Goal: Information Seeking & Learning: Learn about a topic

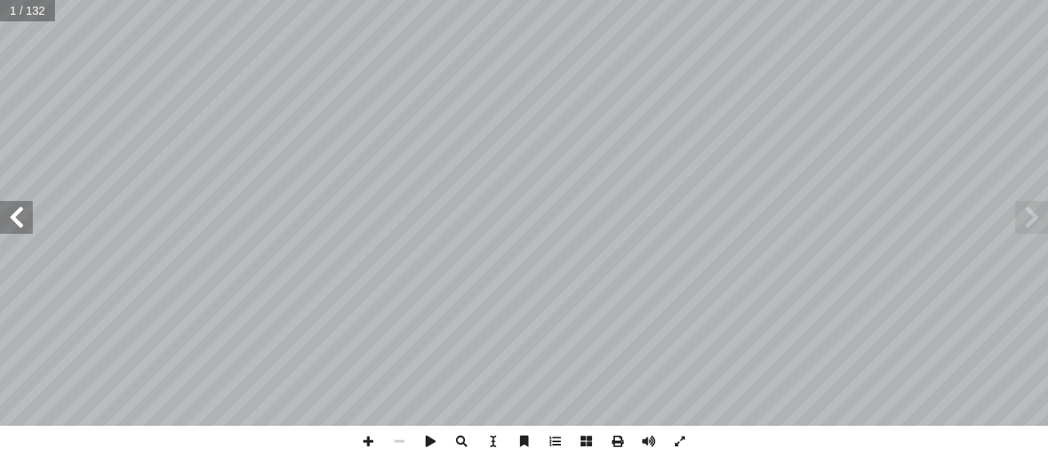
click at [22, 222] on span at bounding box center [16, 217] width 33 height 33
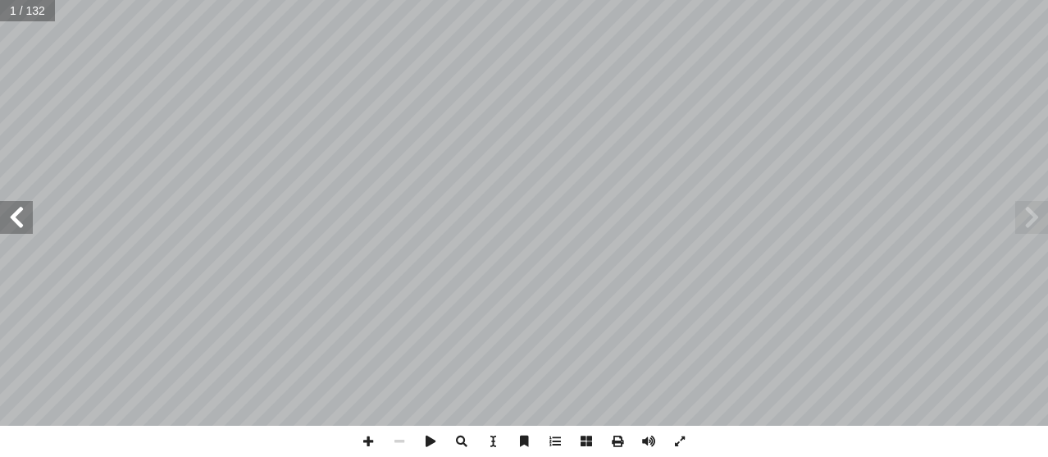
click at [22, 222] on span at bounding box center [16, 217] width 33 height 33
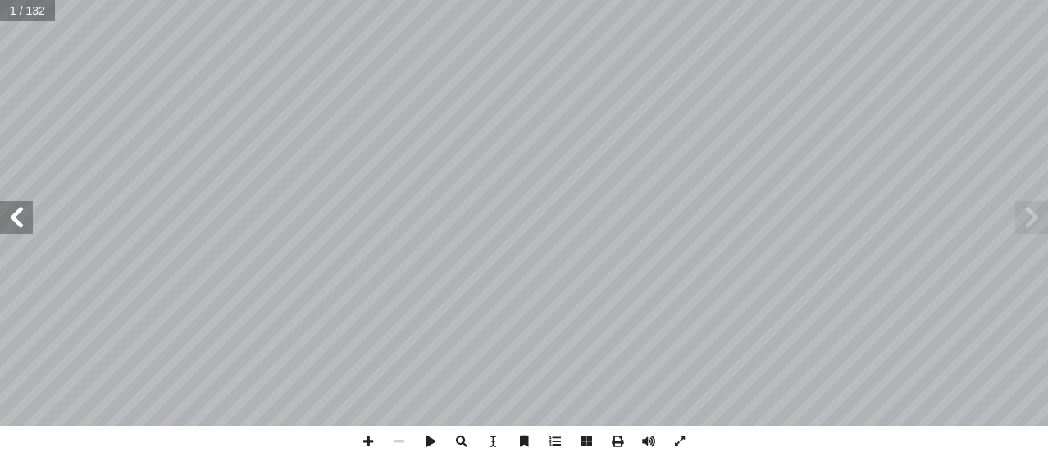
click at [22, 222] on span at bounding box center [16, 217] width 33 height 33
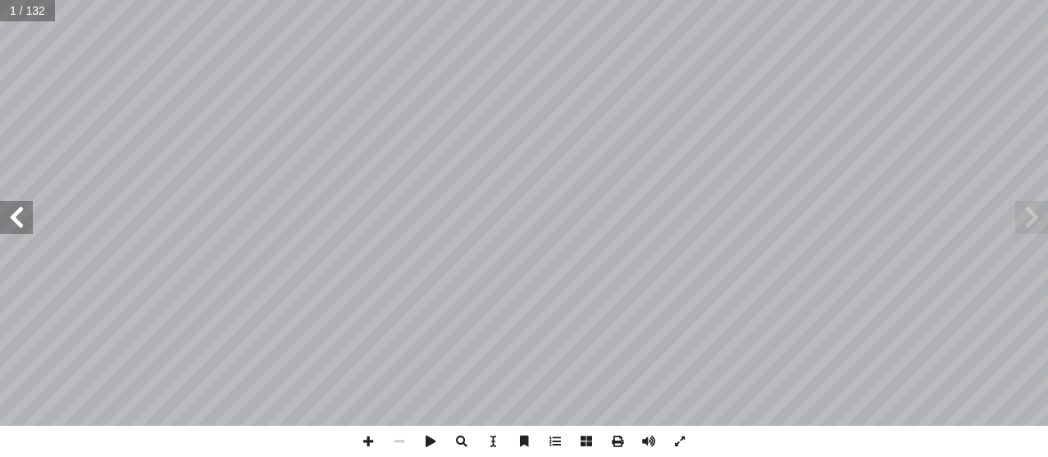
click at [22, 222] on span at bounding box center [16, 217] width 33 height 33
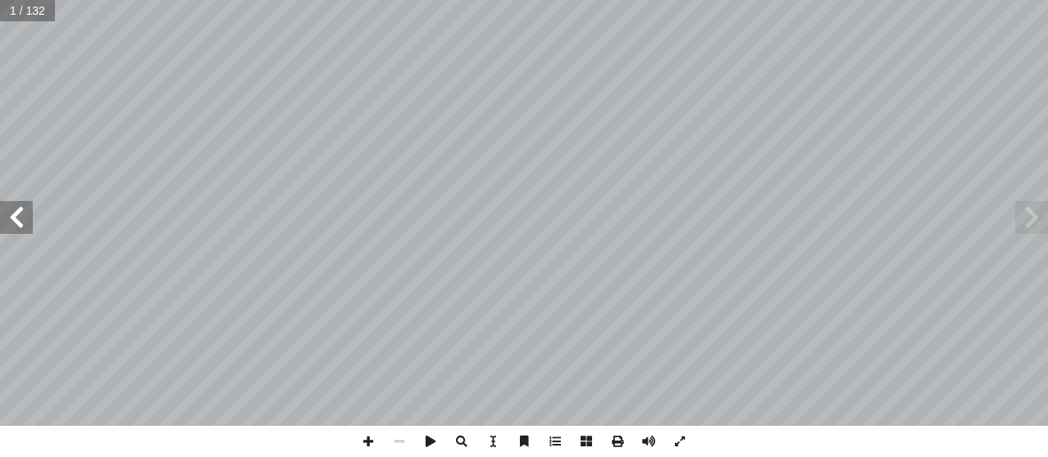
click at [22, 222] on span at bounding box center [16, 217] width 33 height 33
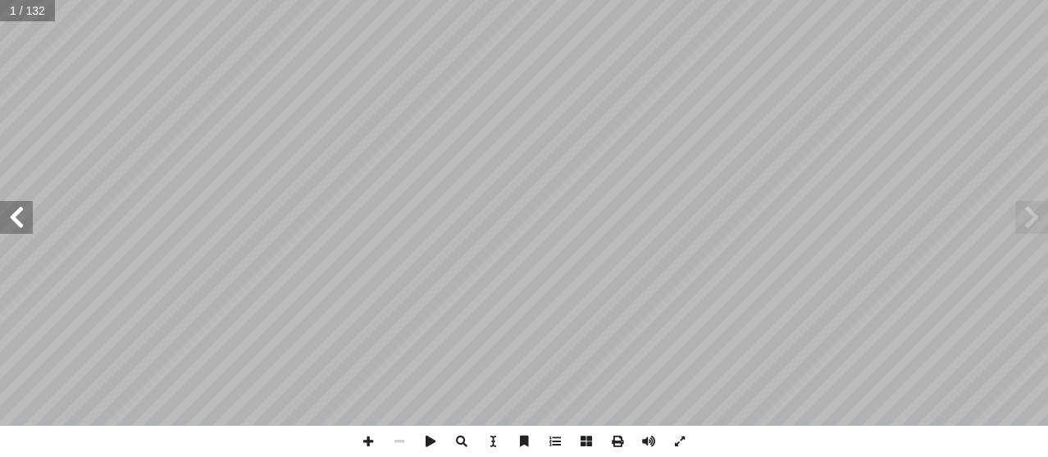
click at [22, 222] on span at bounding box center [16, 217] width 33 height 33
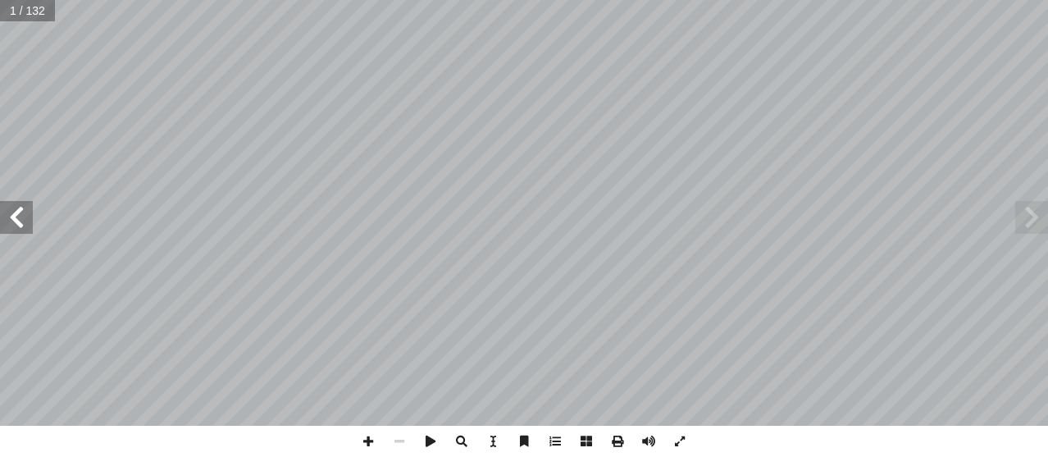
click at [22, 222] on span at bounding box center [16, 217] width 33 height 33
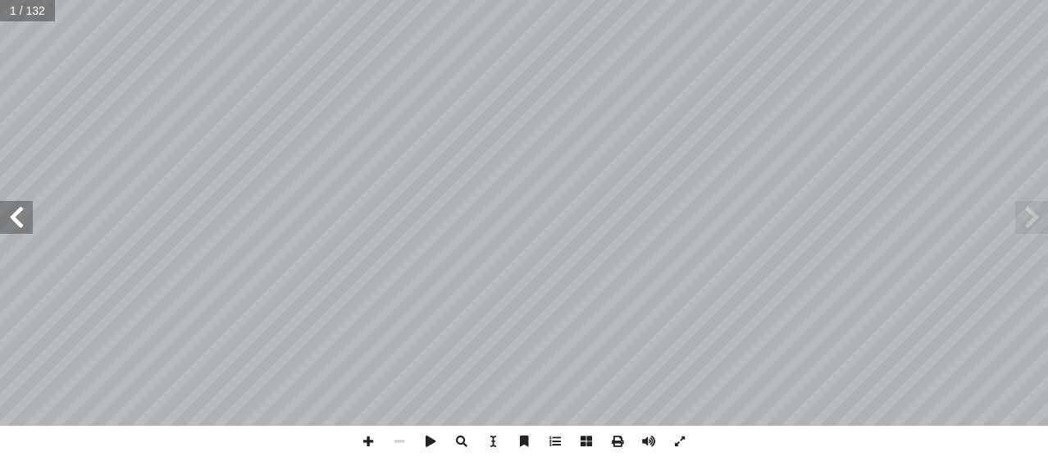
click at [22, 222] on span at bounding box center [16, 217] width 33 height 33
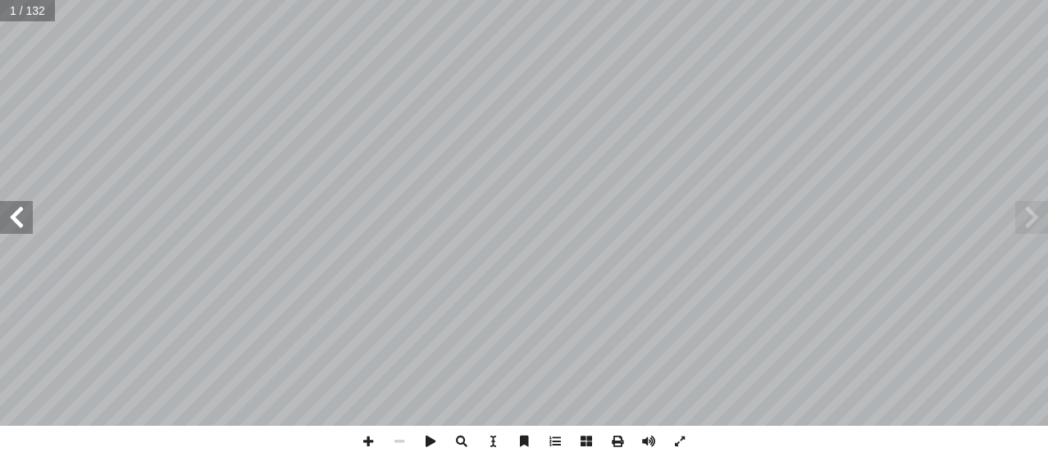
click at [22, 222] on span at bounding box center [16, 217] width 33 height 33
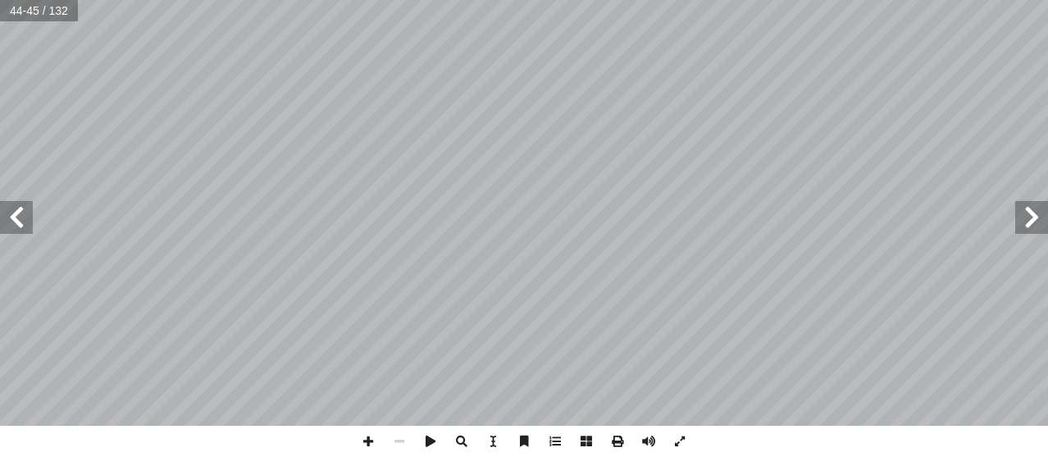
click at [22, 222] on span at bounding box center [16, 217] width 33 height 33
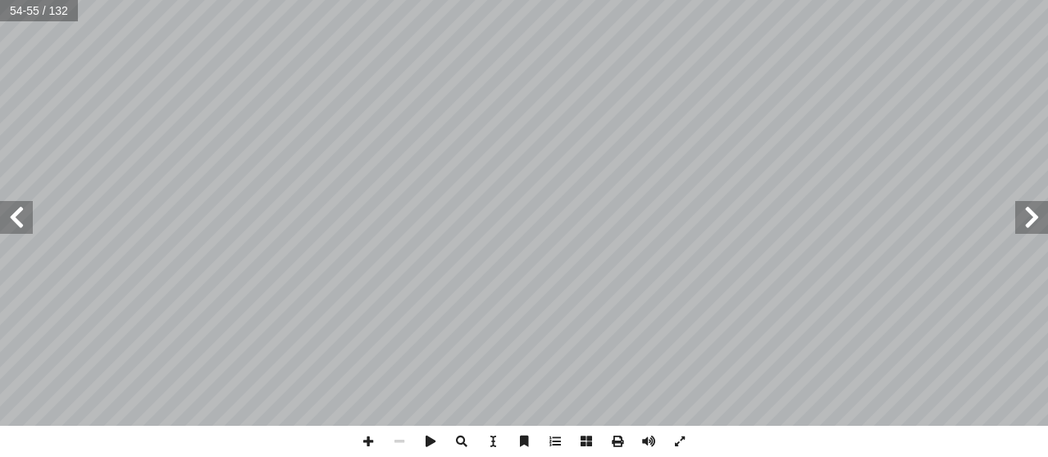
click at [22, 222] on span at bounding box center [16, 217] width 33 height 33
click at [18, 219] on span at bounding box center [16, 217] width 33 height 33
click at [369, 439] on span at bounding box center [367, 440] width 31 height 31
click at [367, 440] on span at bounding box center [367, 440] width 31 height 31
click at [713, 0] on html "الصفحة الرئيسية الصف الأول الصف الثاني الصف الثالث الصف الرابع الصف الخامس الصف…" at bounding box center [524, 74] width 1048 height 149
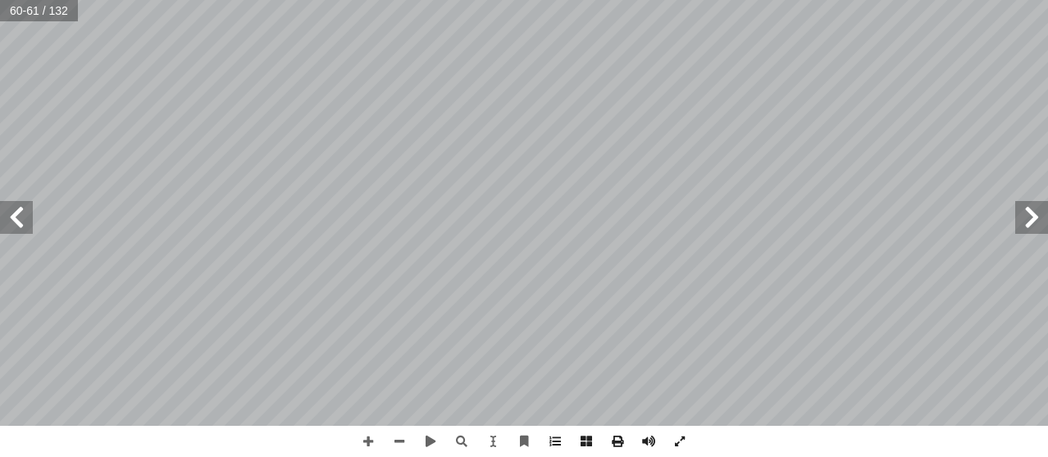
click at [10, 215] on span at bounding box center [16, 217] width 33 height 33
click at [1031, 211] on span at bounding box center [1031, 217] width 33 height 33
click at [675, 149] on html "الصفحة الرئيسية الصف الأول الصف الثاني الصف الثالث الصف الرابع الصف الخامس الصف…" at bounding box center [524, 74] width 1048 height 149
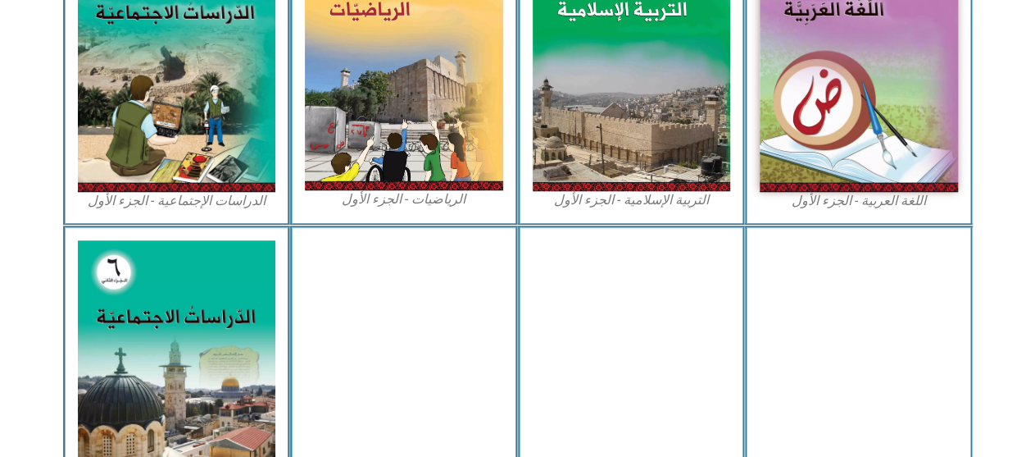
scroll to position [584, 0]
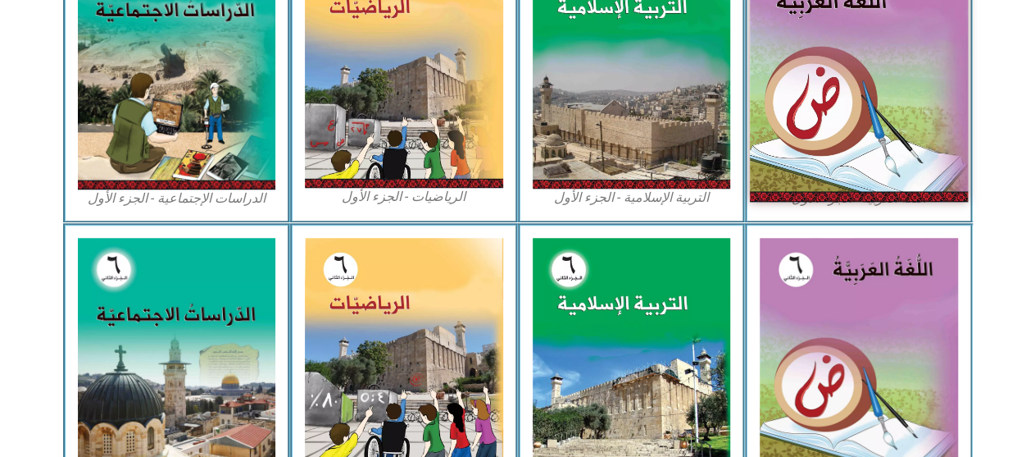
click at [848, 139] on img at bounding box center [859, 66] width 218 height 272
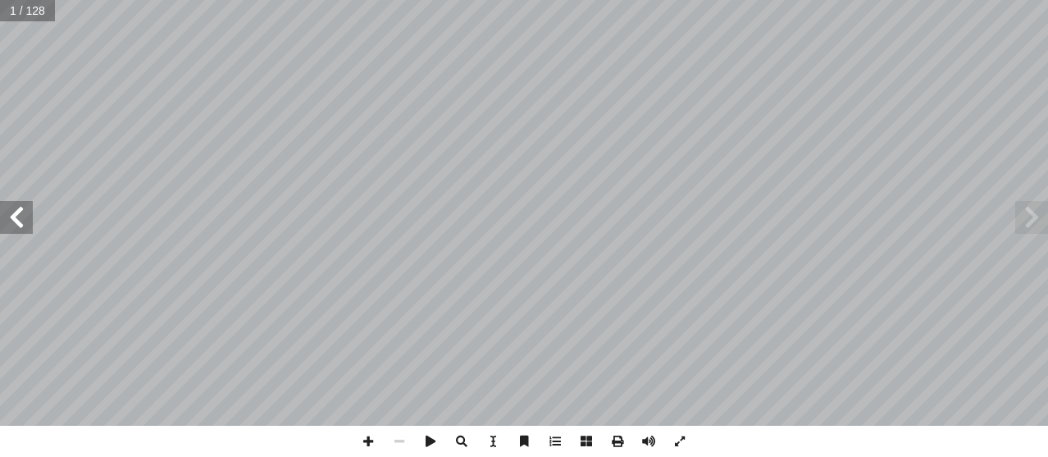
click at [30, 225] on span at bounding box center [16, 217] width 33 height 33
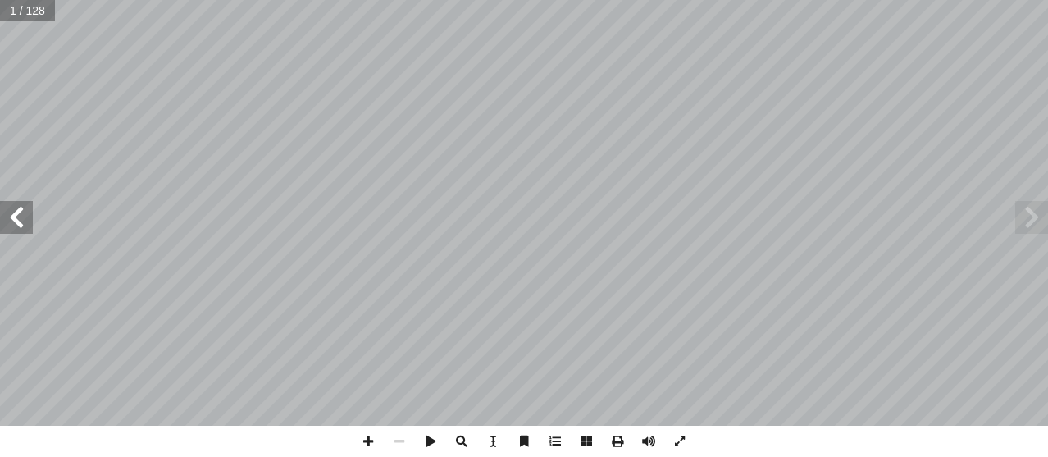
click at [30, 225] on span at bounding box center [16, 217] width 33 height 33
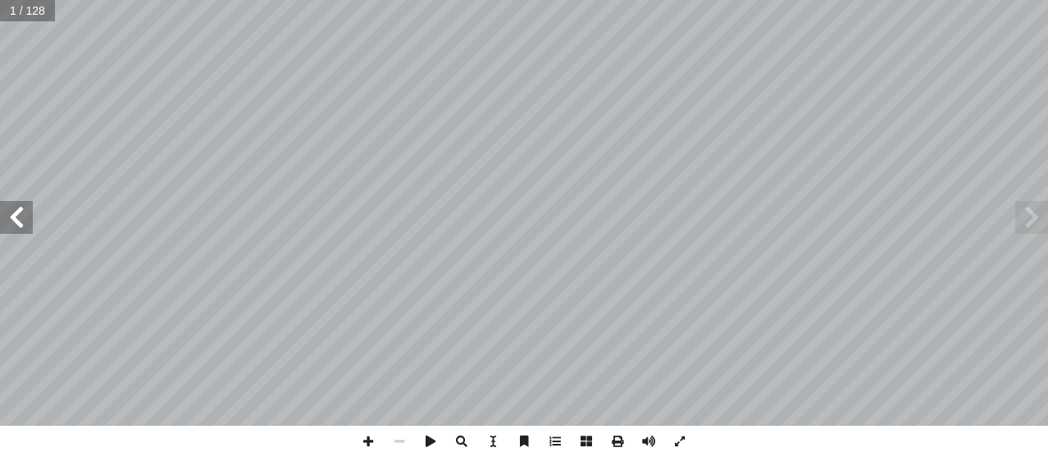
click at [30, 225] on span at bounding box center [16, 217] width 33 height 33
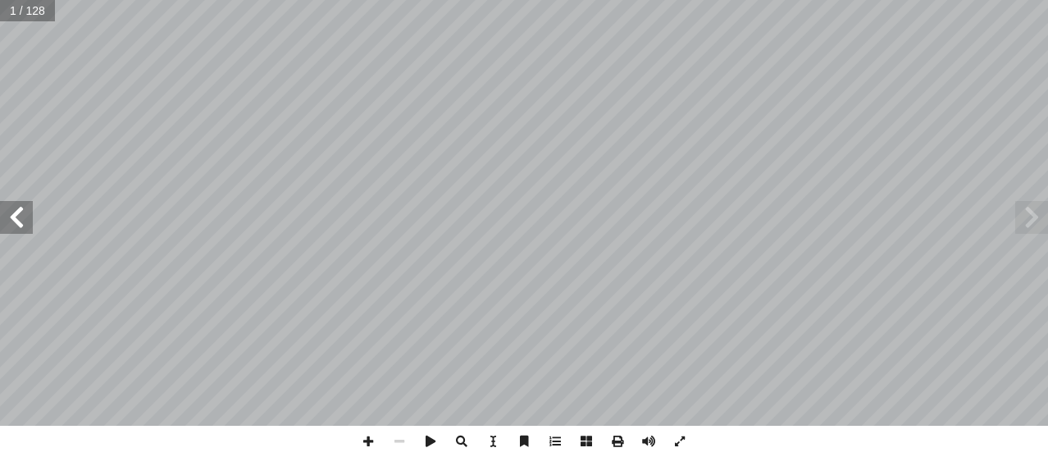
click at [30, 225] on span at bounding box center [16, 217] width 33 height 33
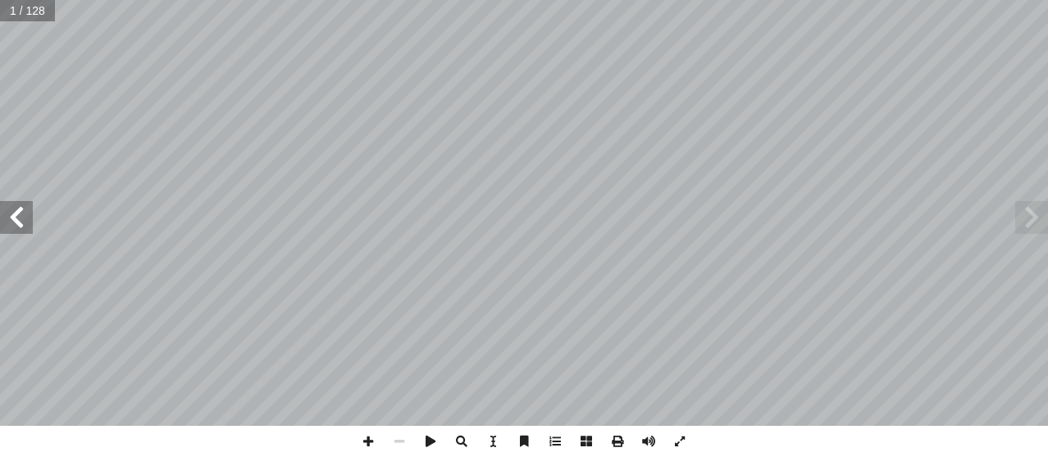
click at [30, 225] on span at bounding box center [16, 217] width 33 height 33
click at [680, 443] on span at bounding box center [679, 440] width 31 height 31
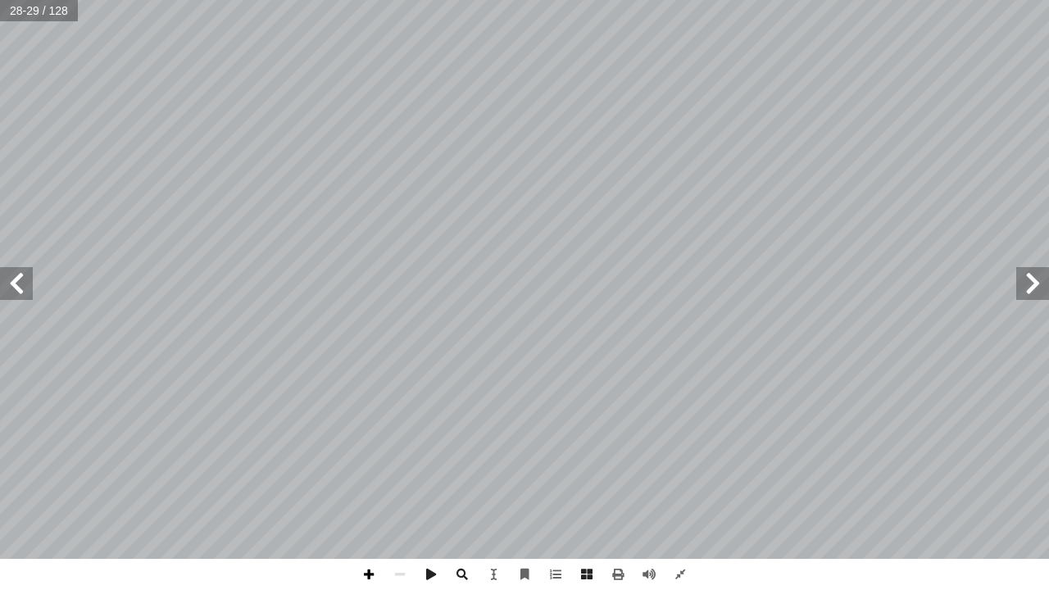
click at [368, 456] on span at bounding box center [368, 574] width 31 height 31
click at [708, 456] on div "٢ 4 ٌ ت � ب ْ ري ْ د َ ت : ِ عليل ّ الت ِ ع َ تي، م ْ أ ا َ فيما ي ٍ ل ْ ص َ و …" at bounding box center [524, 295] width 1049 height 590
click at [368, 456] on span at bounding box center [368, 574] width 31 height 31
click at [405, 456] on span at bounding box center [399, 574] width 31 height 31
click at [374, 456] on span at bounding box center [368, 574] width 31 height 31
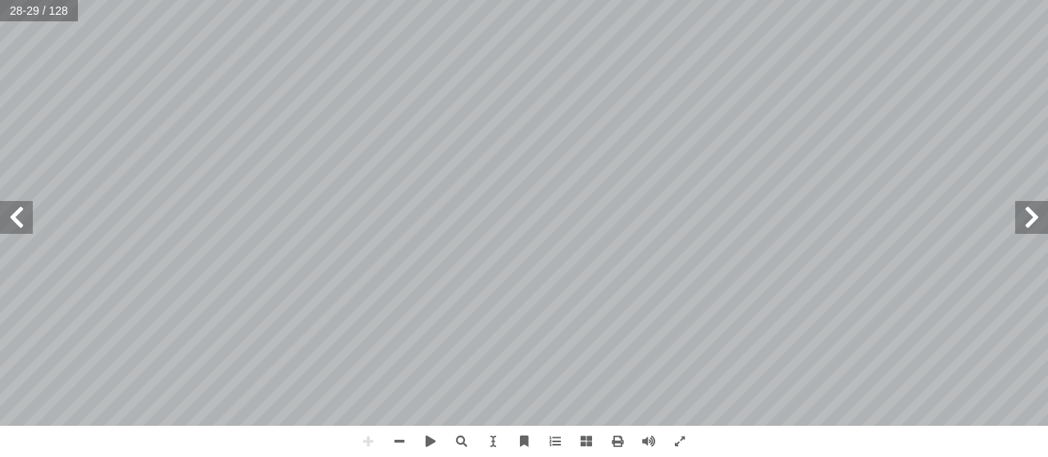
click at [32, 209] on span at bounding box center [16, 217] width 33 height 33
click at [403, 439] on span at bounding box center [399, 440] width 31 height 31
click at [679, 439] on span at bounding box center [679, 440] width 31 height 31
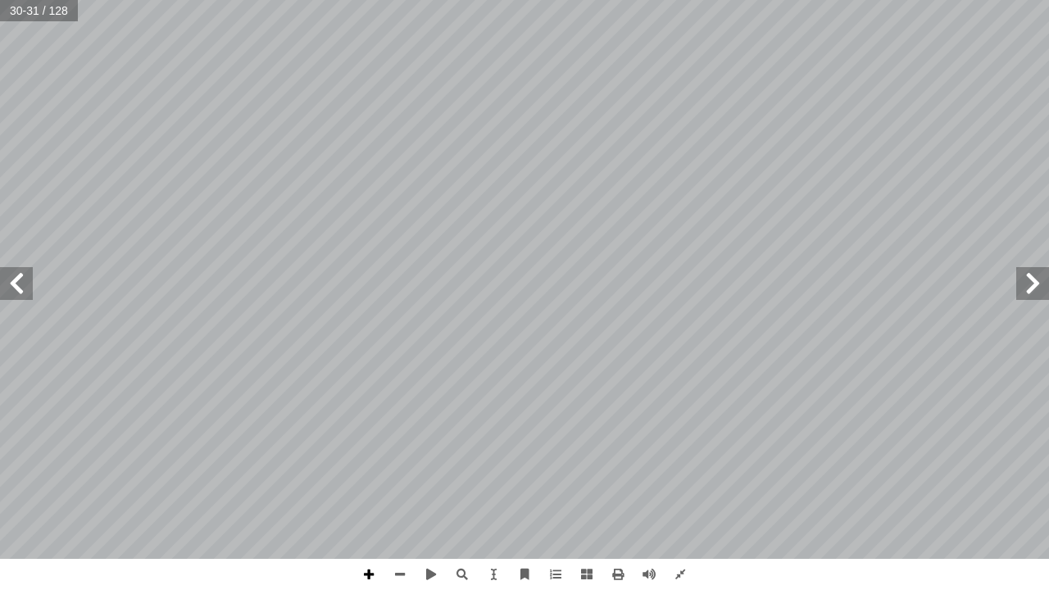
click at [371, 456] on span at bounding box center [368, 574] width 31 height 31
click at [401, 456] on span at bounding box center [399, 574] width 31 height 31
click at [373, 456] on span at bounding box center [368, 574] width 31 height 31
click at [396, 456] on span at bounding box center [399, 574] width 31 height 31
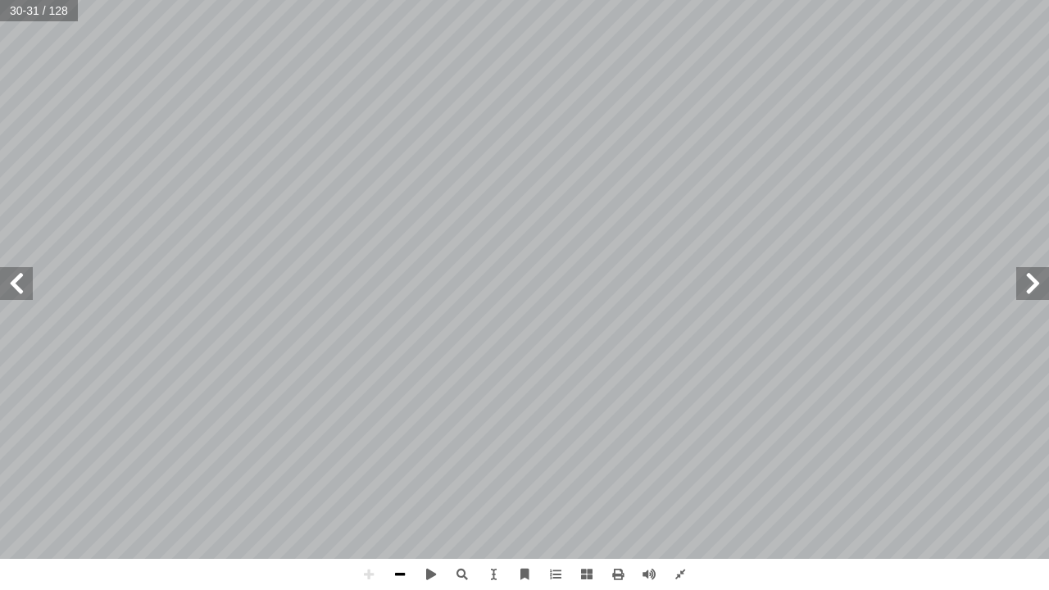
click at [404, 456] on span at bounding box center [399, 574] width 31 height 31
click at [361, 456] on span at bounding box center [368, 574] width 31 height 31
click at [402, 456] on span at bounding box center [399, 574] width 31 height 31
click at [371, 456] on span at bounding box center [368, 574] width 31 height 31
click at [397, 456] on span at bounding box center [399, 574] width 31 height 31
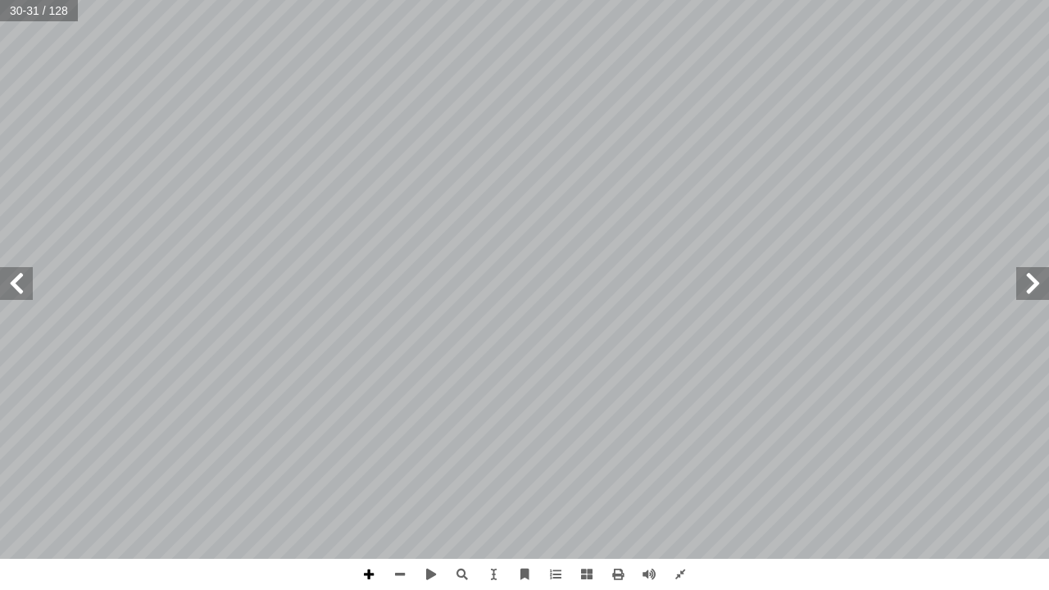
click at [366, 456] on span at bounding box center [368, 574] width 31 height 31
click at [1030, 279] on span at bounding box center [1032, 283] width 33 height 33
click at [25, 293] on span at bounding box center [16, 283] width 33 height 33
click at [398, 456] on span at bounding box center [399, 574] width 31 height 31
click at [371, 456] on span at bounding box center [368, 574] width 31 height 31
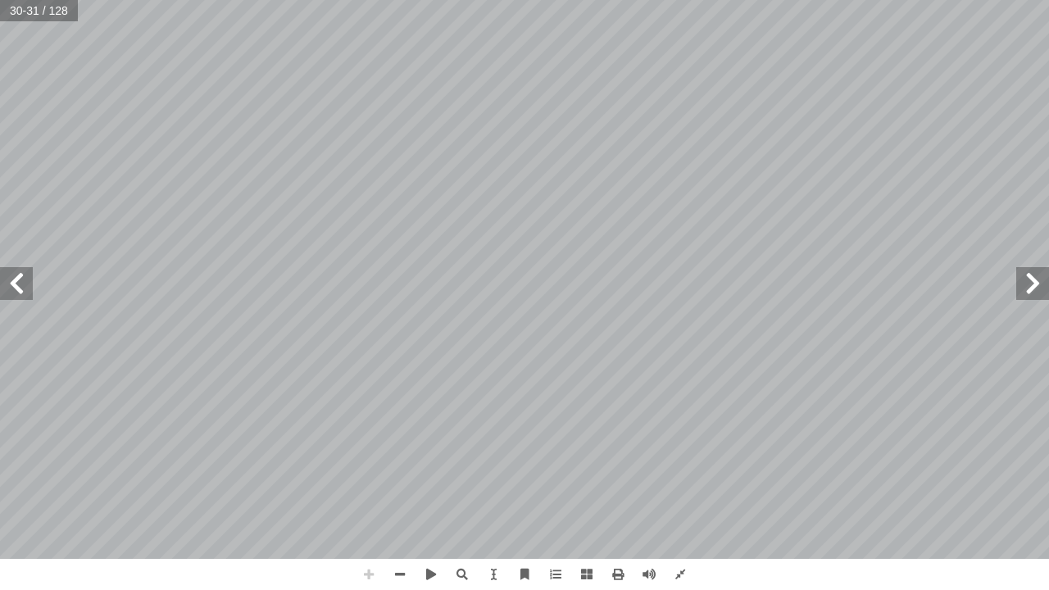
click at [371, 456] on span at bounding box center [368, 574] width 31 height 31
click at [563, 456] on div "٢٦ ُ بير َ الك � ي ِ طين ْ س َ ل ِ الف ُ م ِ ال َ الع الثة ّ الث ُ ة َ د ْ ح َ …" at bounding box center [524, 295] width 1049 height 590
click at [402, 456] on span at bounding box center [399, 574] width 31 height 31
click at [373, 456] on span at bounding box center [368, 574] width 31 height 31
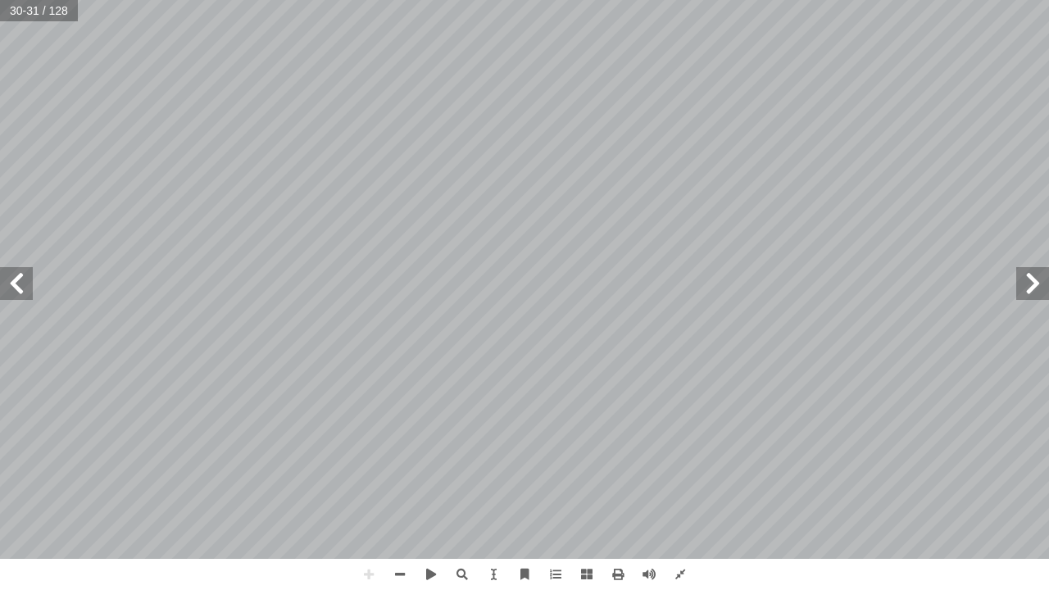
click at [32, 282] on span at bounding box center [16, 283] width 33 height 33
click at [964, 456] on div "٢٨ ُ ة َ راء ِ الق ها ِ ب َ قام أ ا تي َّ ال َ ة َ دين َ ها الم َ ن ْ و َ ؛ ك َ…" at bounding box center [524, 295] width 1049 height 590
